Goal: Information Seeking & Learning: Find specific fact

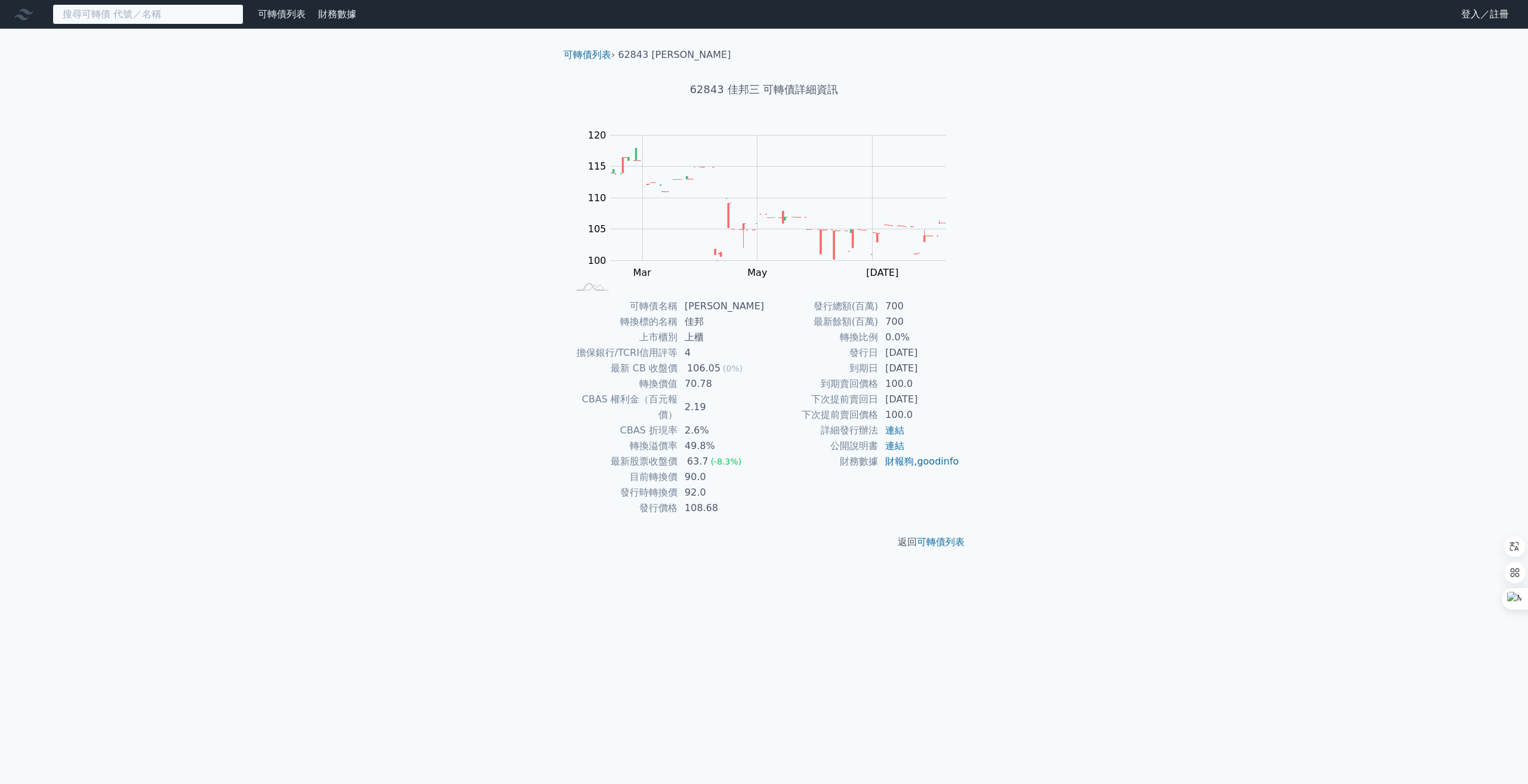
click at [184, 20] on input at bounding box center [148, 14] width 191 height 20
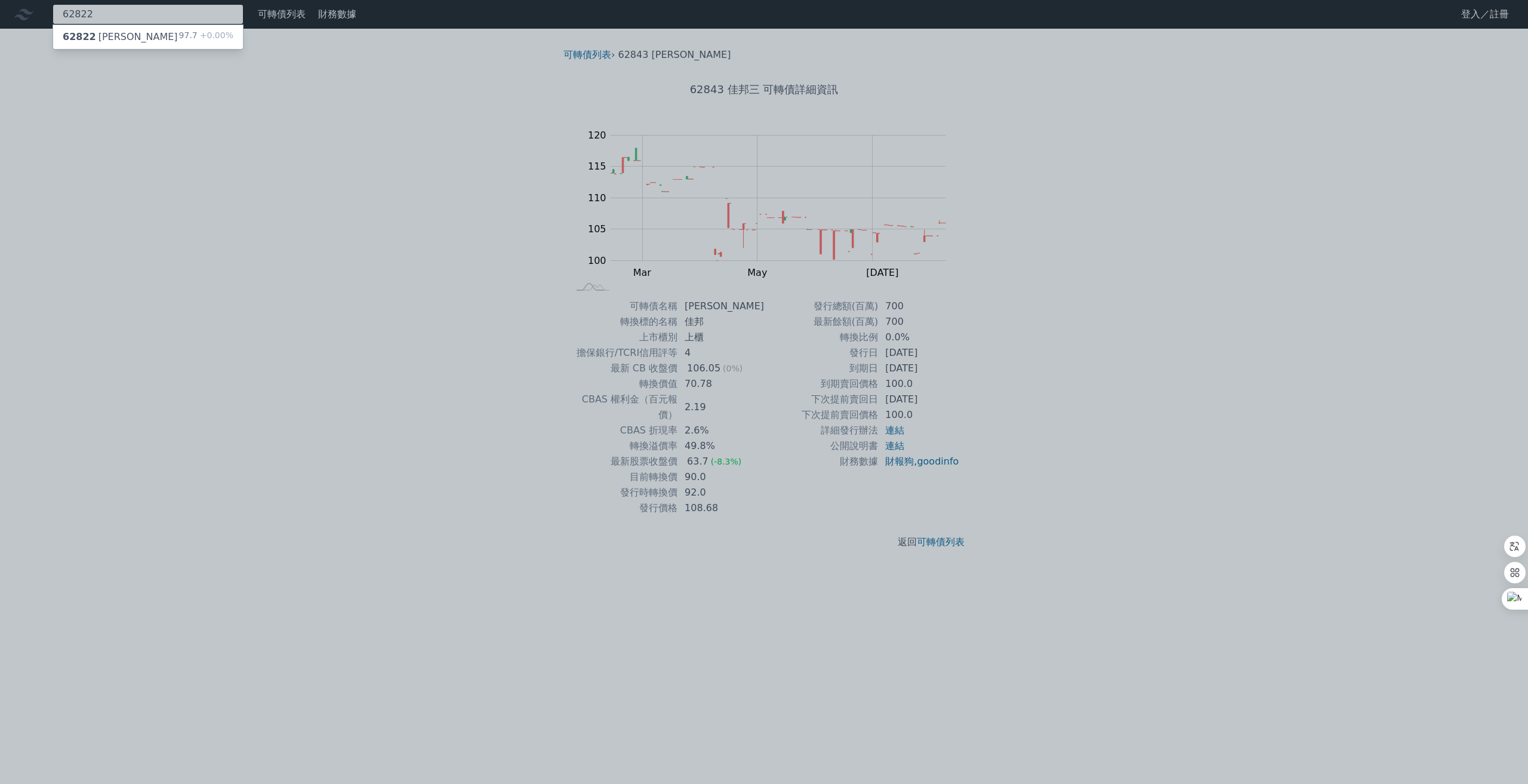
type input "62822"
click at [190, 35] on div "97.7 +0.00%" at bounding box center [206, 37] width 54 height 14
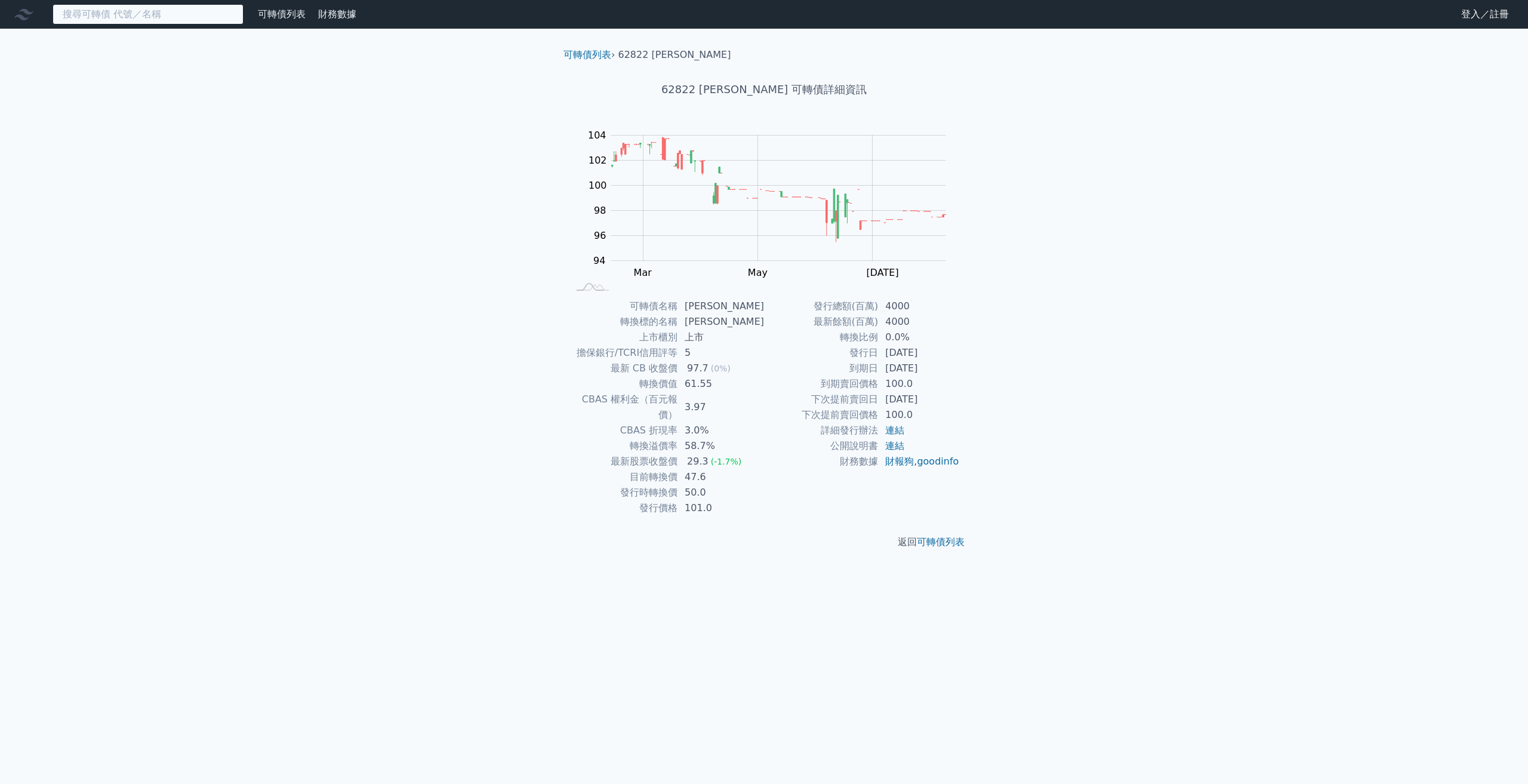
click at [112, 10] on input at bounding box center [148, 14] width 191 height 20
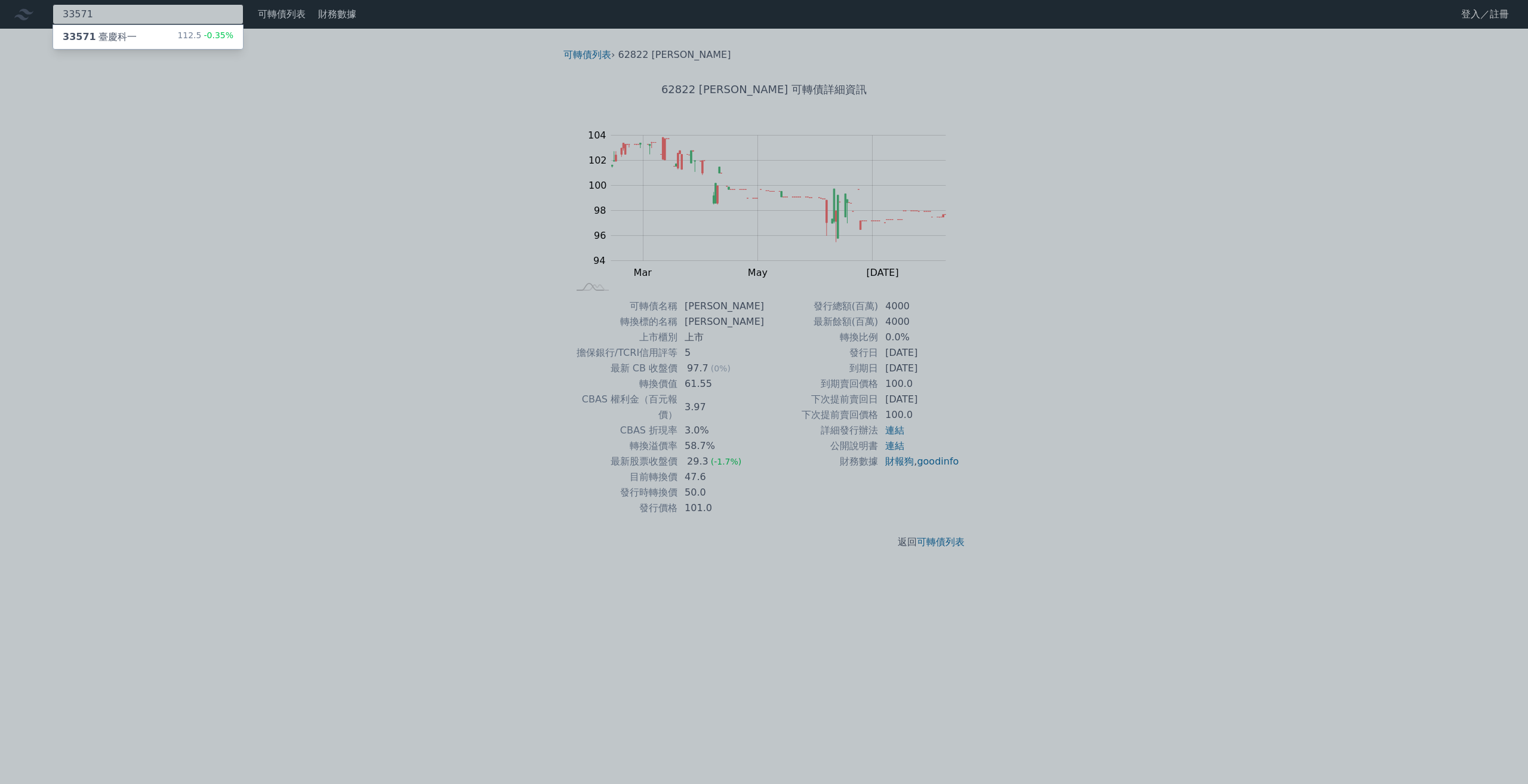
type input "33571"
click at [119, 43] on div "33571 臺慶科一" at bounding box center [99, 37] width 74 height 14
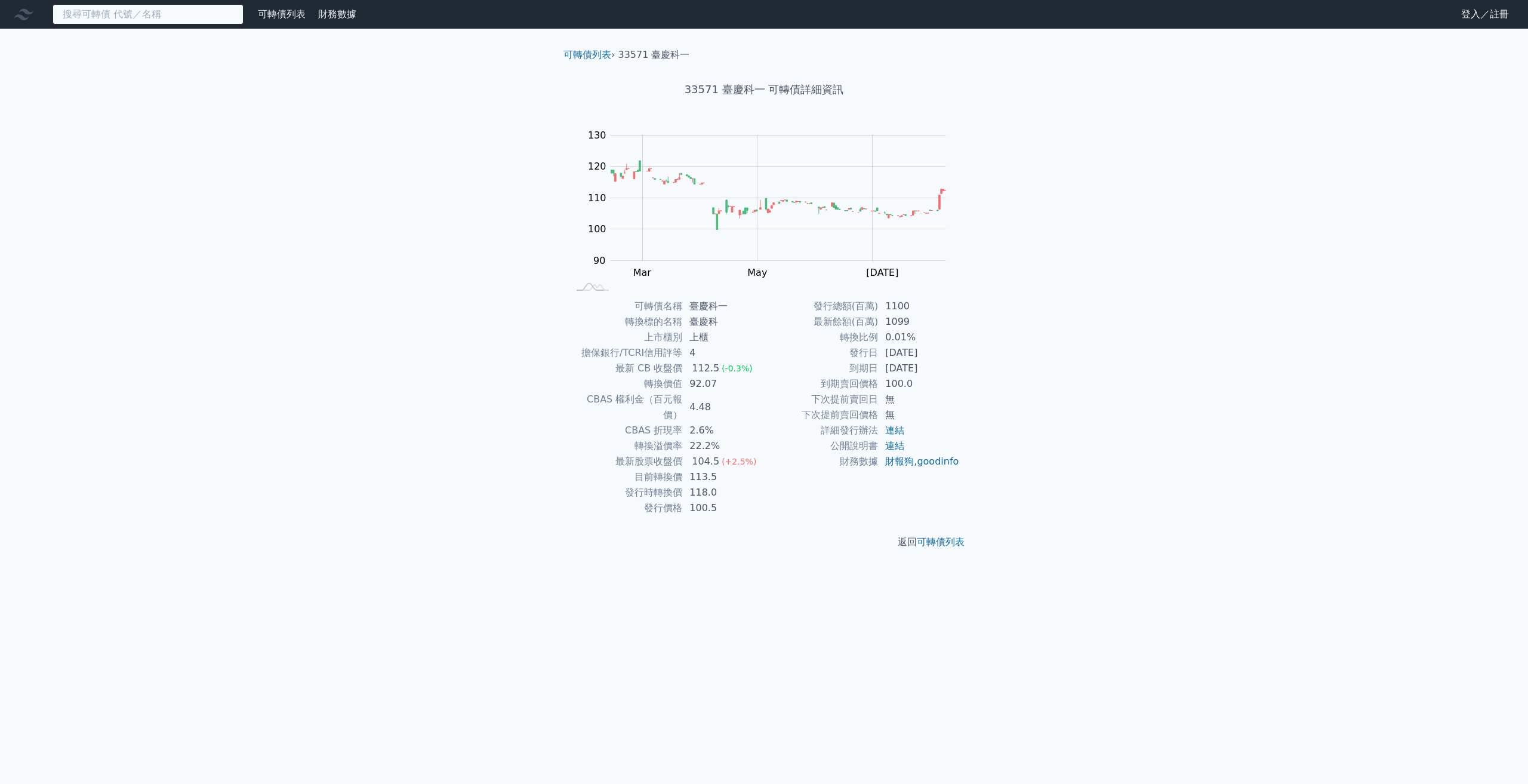
click at [165, 15] on input at bounding box center [148, 14] width 191 height 20
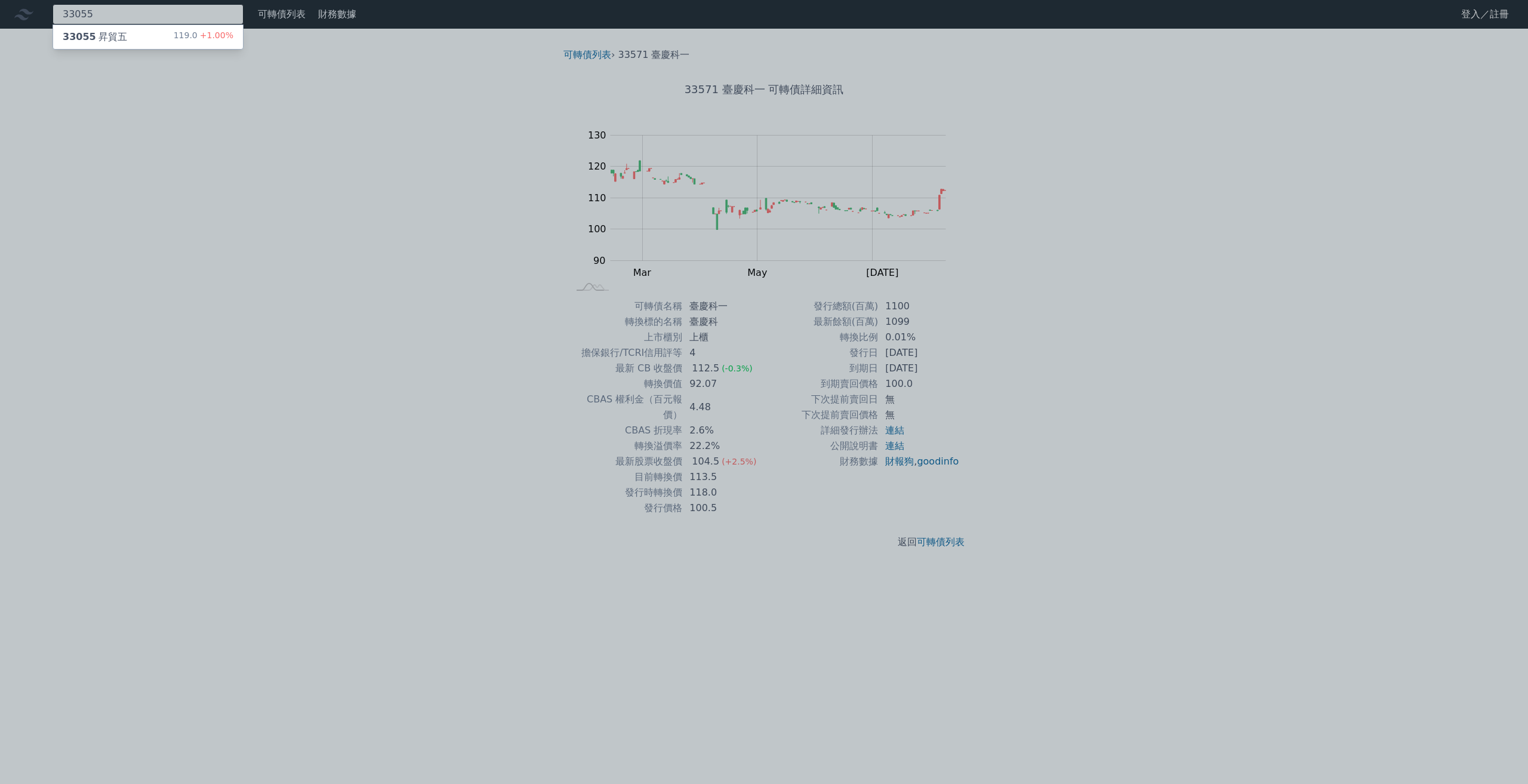
type input "33055"
click at [144, 37] on div "33055 昇貿五 119.0 +1.00%" at bounding box center [148, 37] width 190 height 23
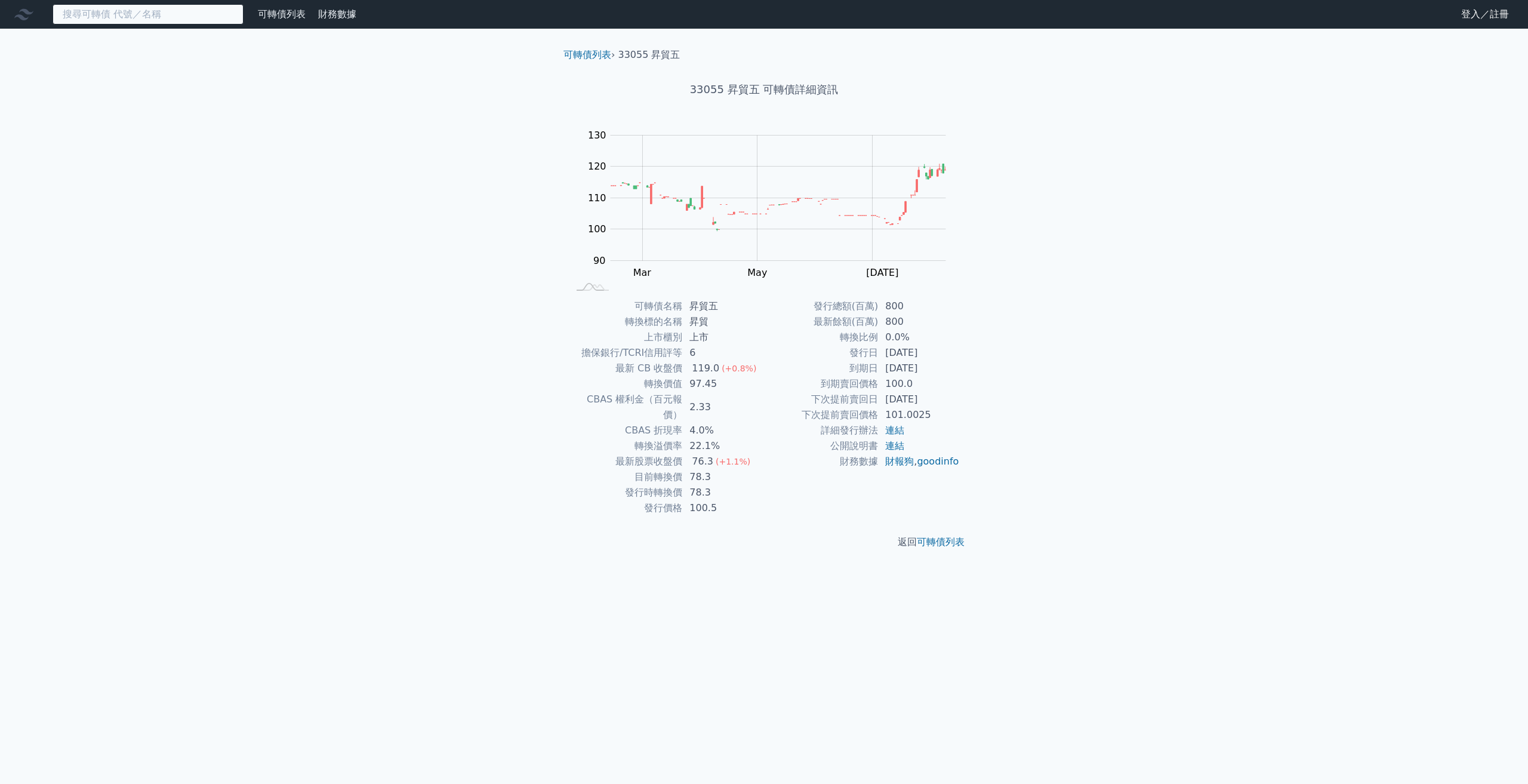
click at [134, 14] on input at bounding box center [148, 14] width 191 height 20
click at [165, 10] on input at bounding box center [148, 14] width 191 height 20
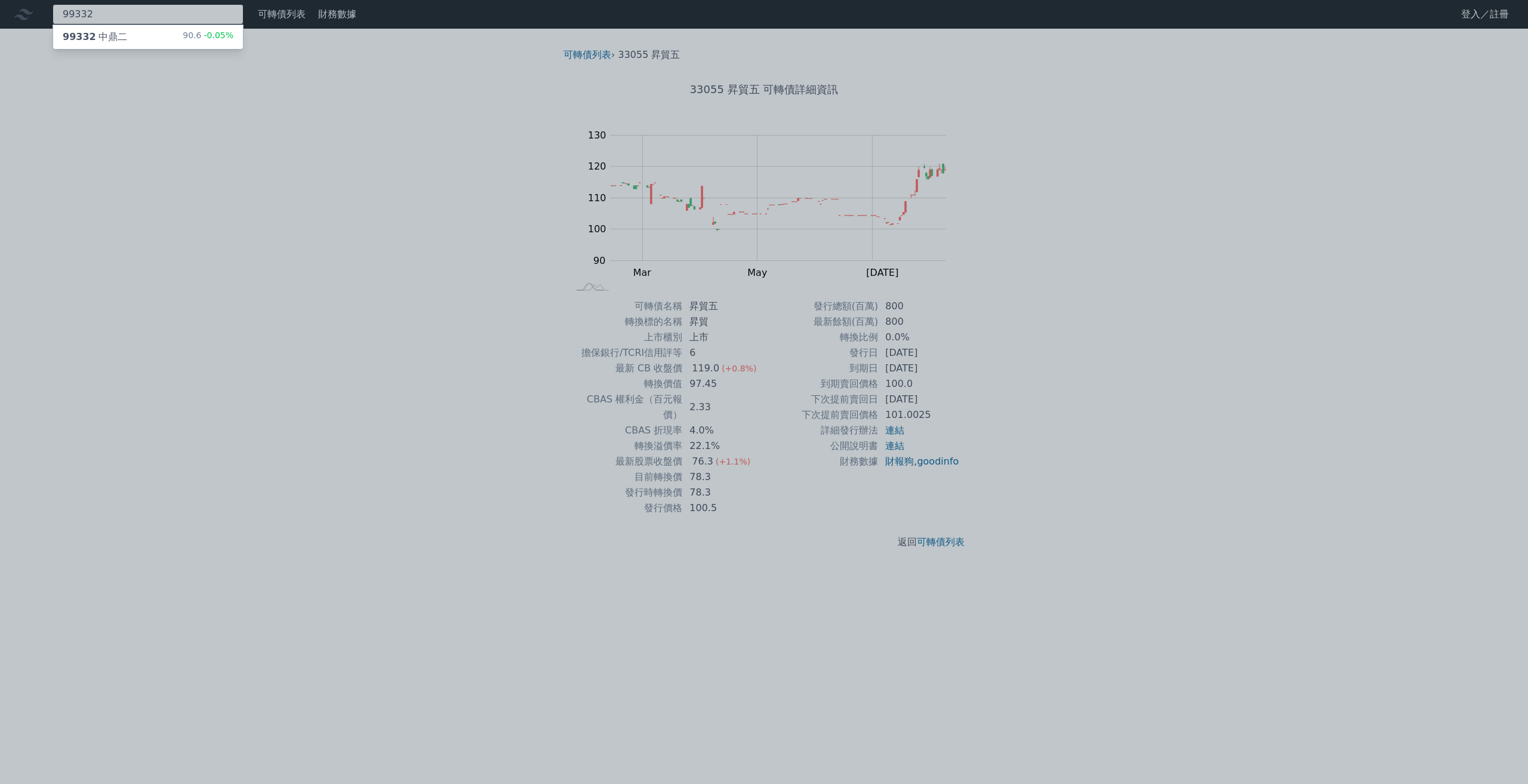
type input "99332"
click at [172, 40] on div "99332 中鼎二 90.6 -0.05%" at bounding box center [148, 37] width 190 height 23
